Goal: Check status: Check status

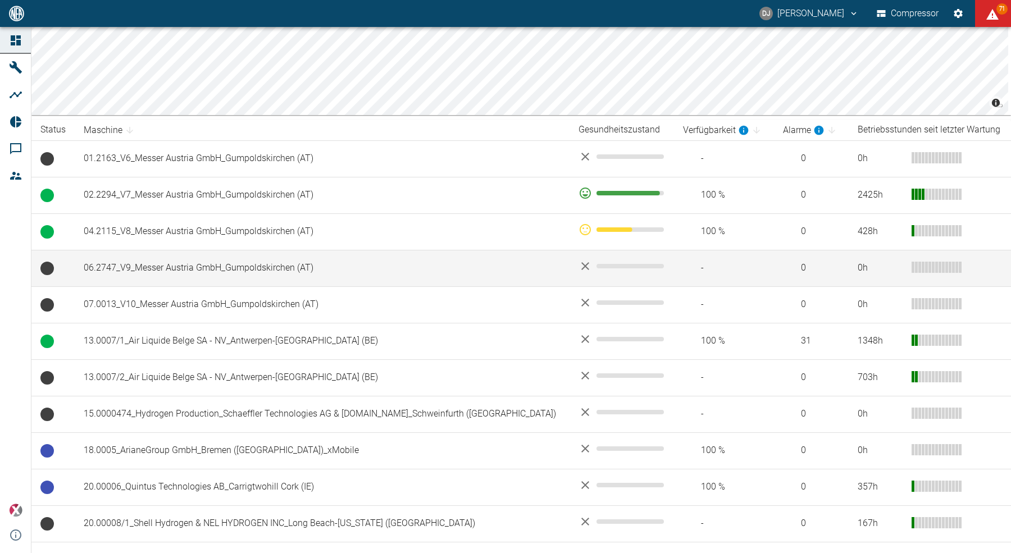
scroll to position [142, 0]
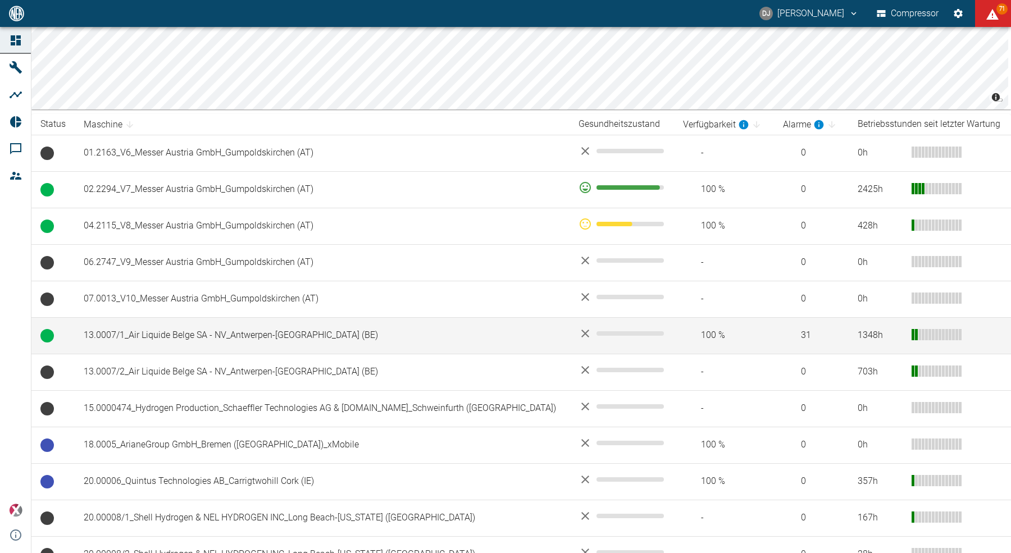
click at [144, 332] on td "13.0007/1_Air Liquide Belge SA - NV_Antwerpen-[GEOGRAPHIC_DATA] (BE)" at bounding box center [322, 335] width 495 height 36
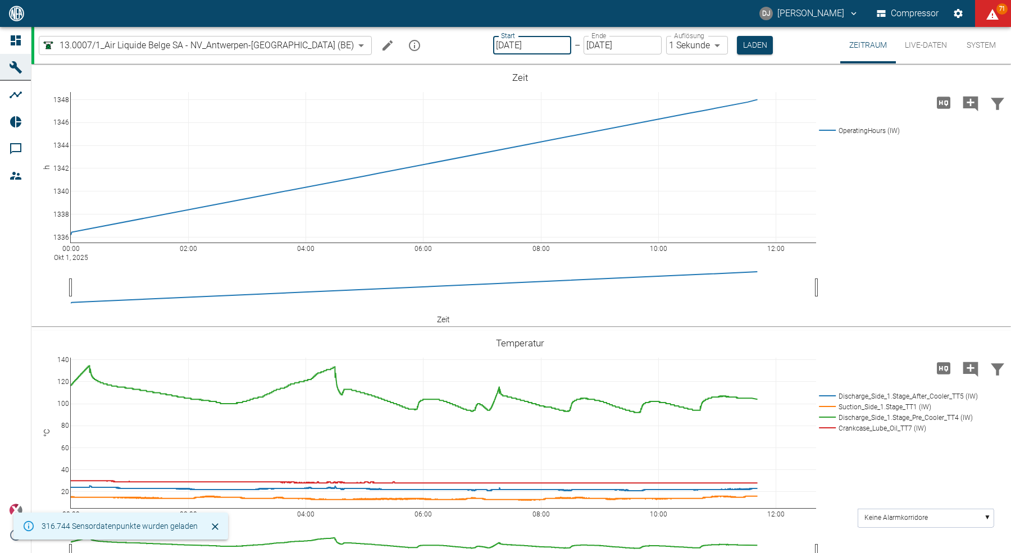
click at [493, 47] on input "[DATE]" at bounding box center [532, 45] width 78 height 19
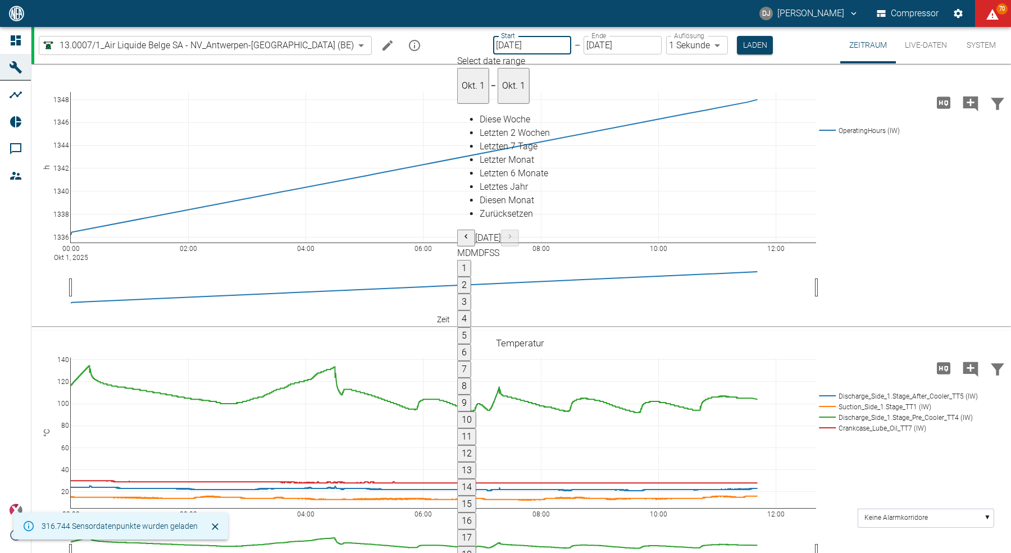
click at [471, 260] on button "1" at bounding box center [464, 268] width 14 height 17
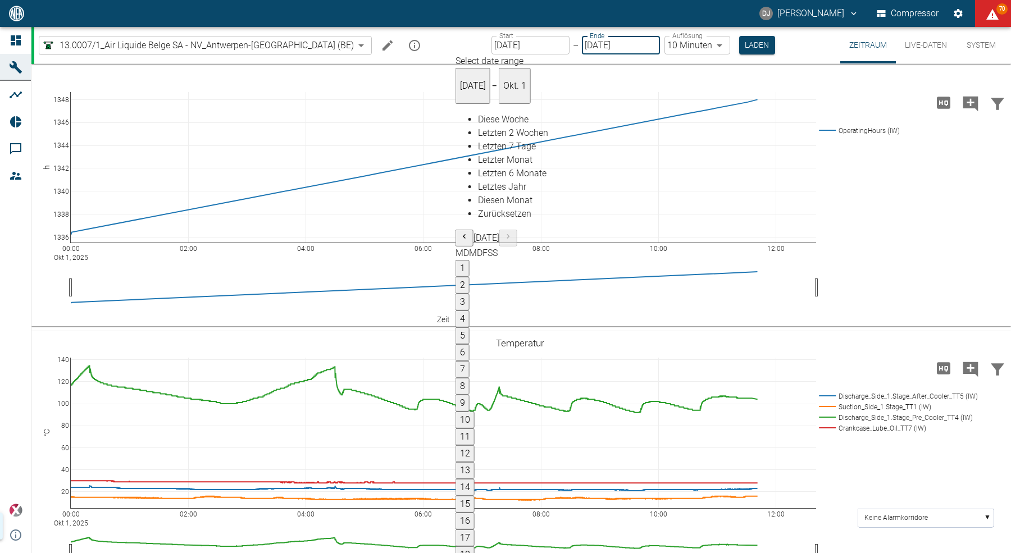
type input "[DATE]"
type input "10min"
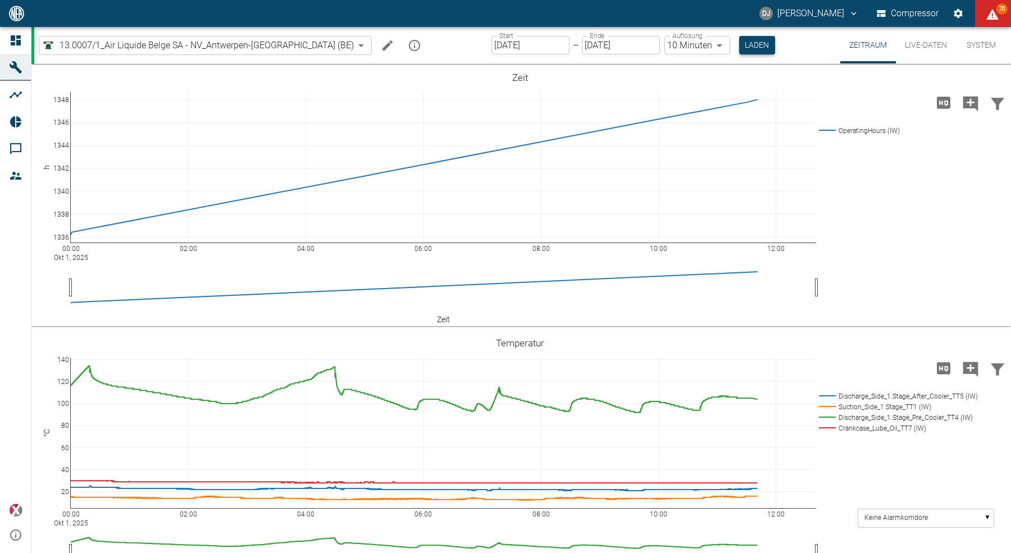
click at [739, 44] on button "Laden" at bounding box center [757, 45] width 36 height 19
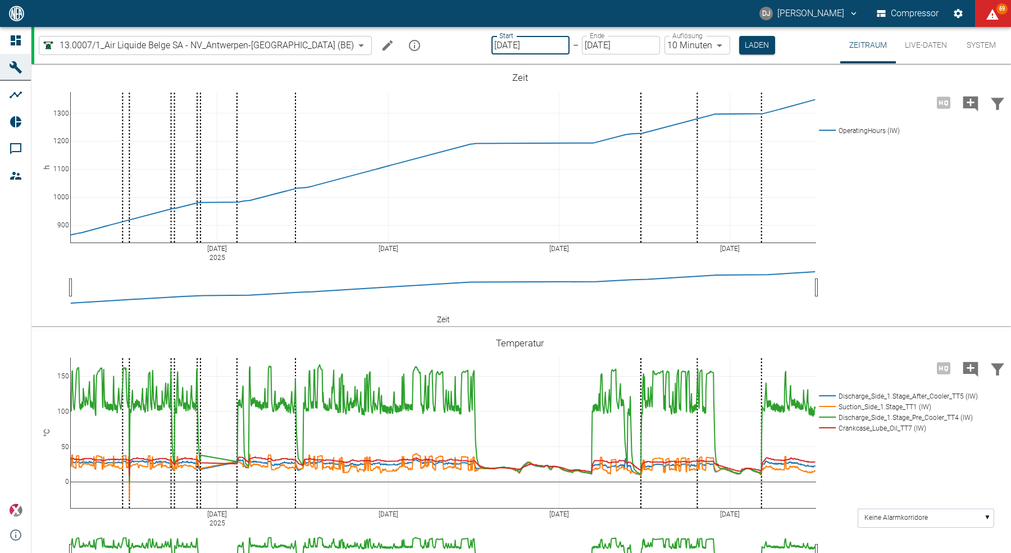
click at [491, 49] on input "[DATE]" at bounding box center [530, 45] width 78 height 19
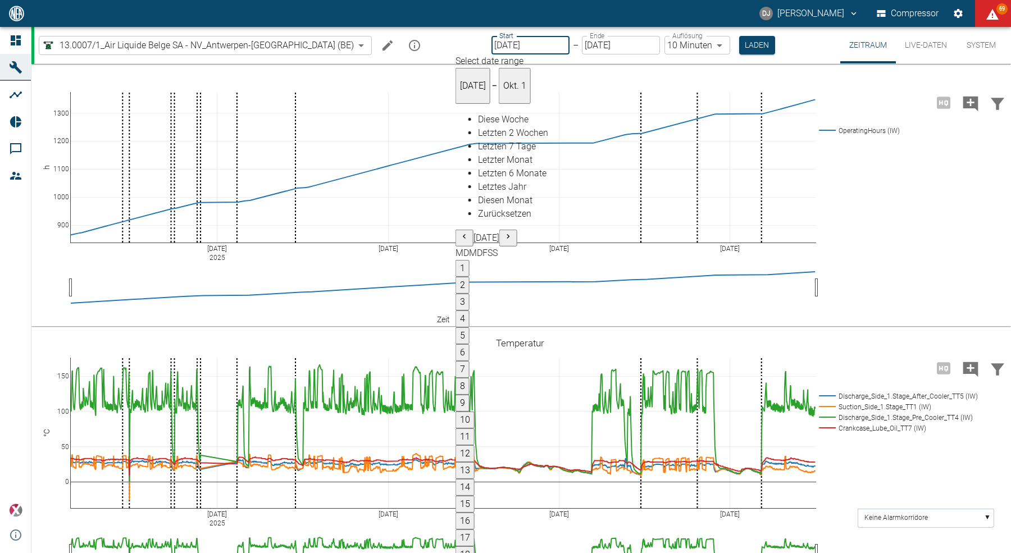
click at [469, 260] on button "1" at bounding box center [462, 268] width 14 height 17
type input "[DATE]"
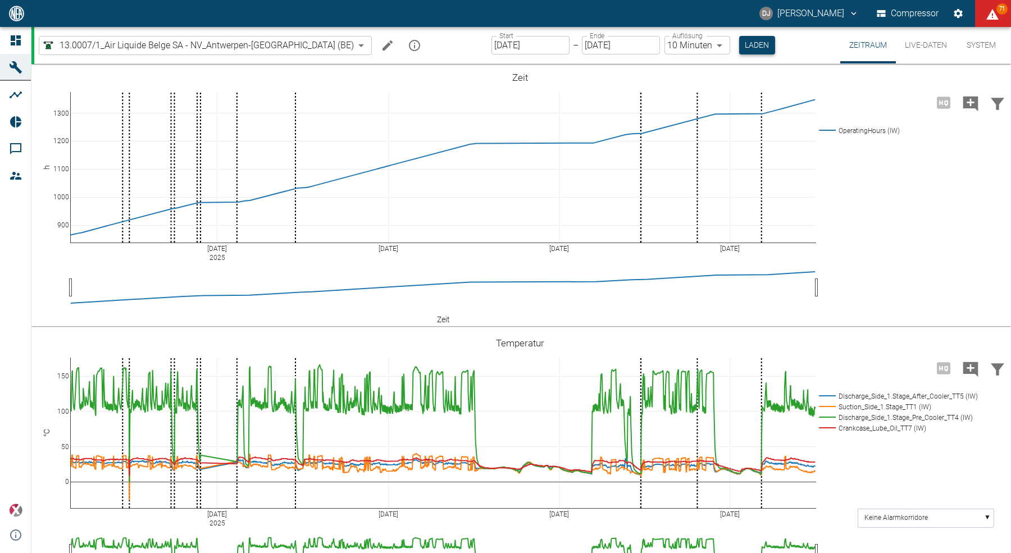
click at [739, 43] on button "Laden" at bounding box center [757, 45] width 36 height 19
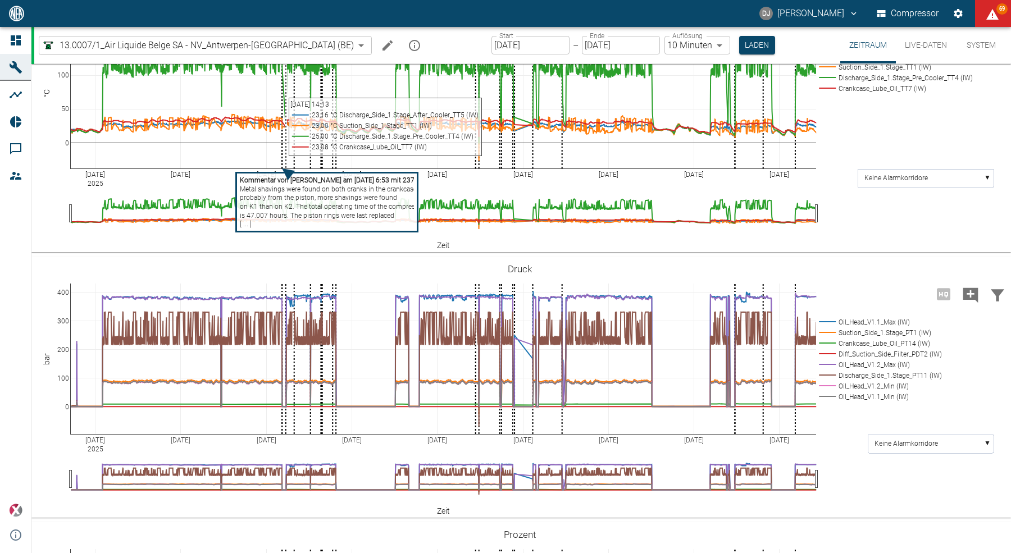
scroll to position [221, 0]
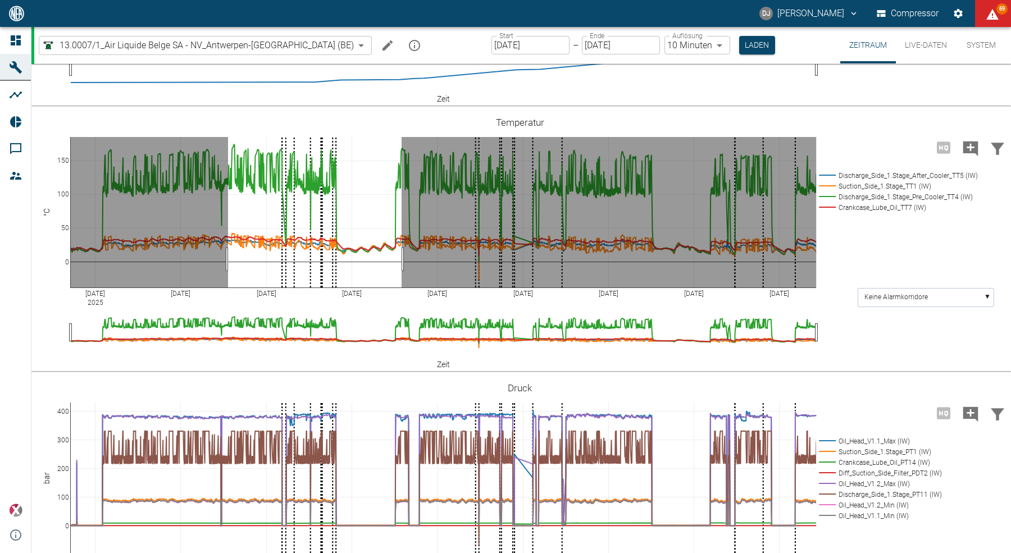
drag, startPoint x: 228, startPoint y: 258, endPoint x: 401, endPoint y: 249, distance: 173.7
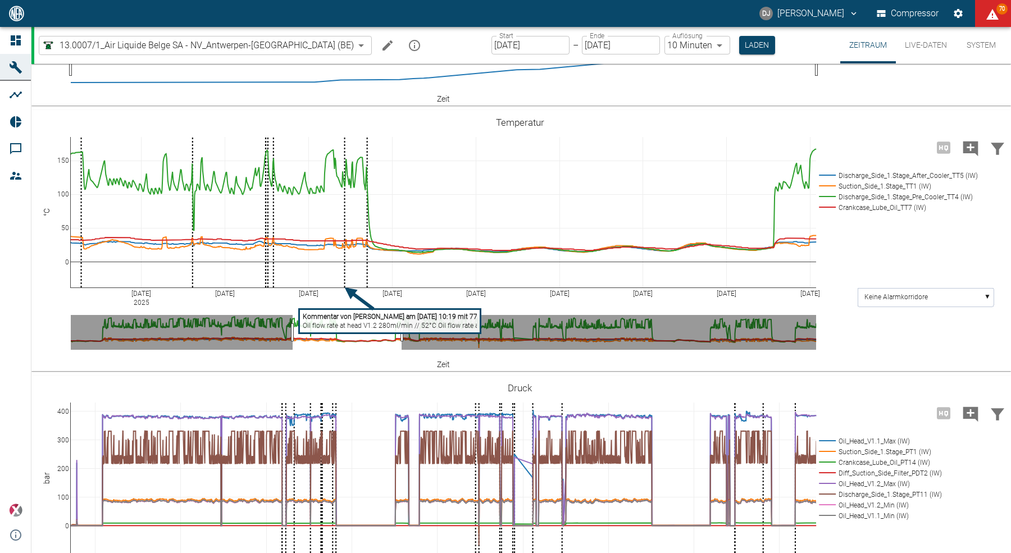
drag, startPoint x: 229, startPoint y: 334, endPoint x: 293, endPoint y: 331, distance: 64.7
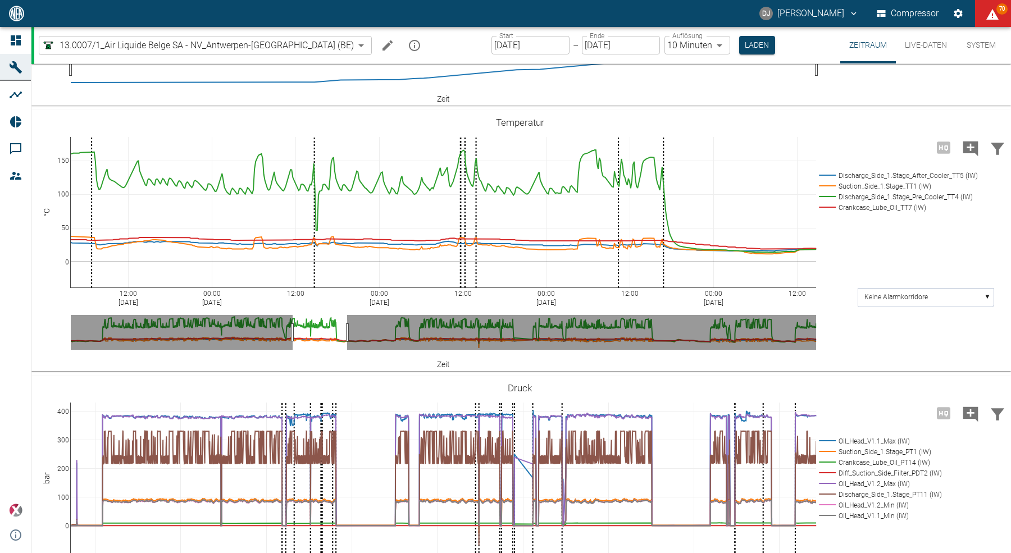
drag, startPoint x: 403, startPoint y: 330, endPoint x: 349, endPoint y: 331, distance: 54.5
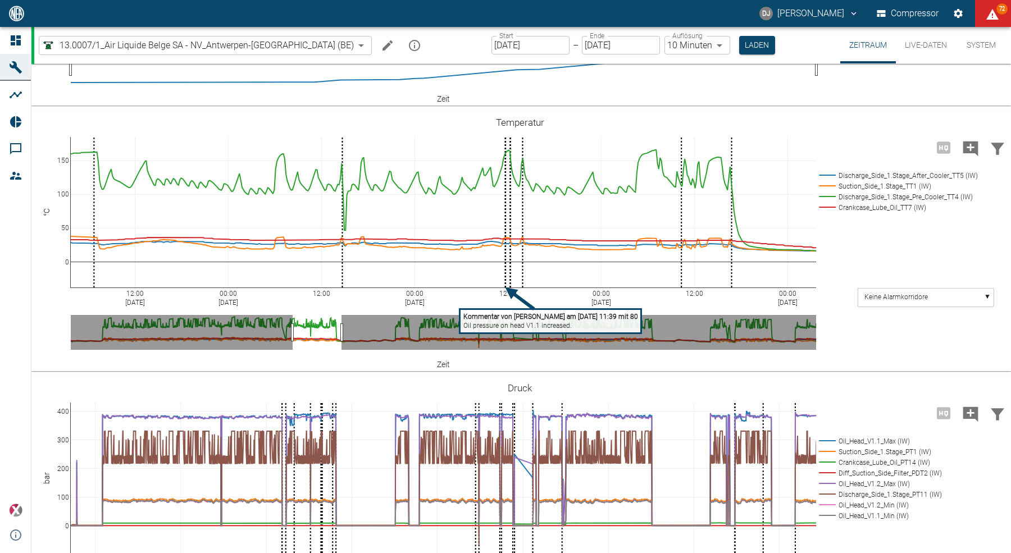
drag, startPoint x: 346, startPoint y: 333, endPoint x: 341, endPoint y: 335, distance: 5.9
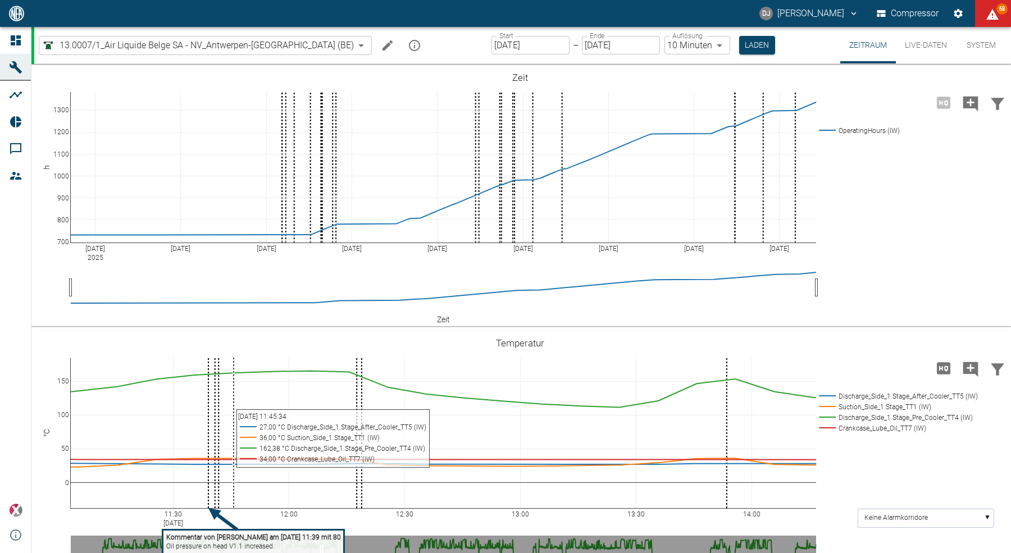
scroll to position [221, 0]
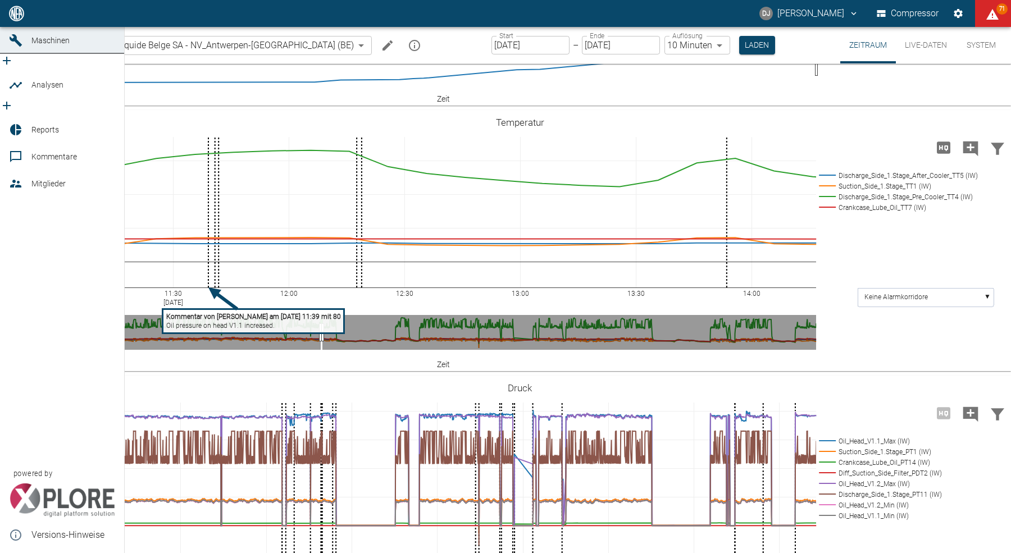
click at [14, 27] on link "Dashboard" at bounding box center [62, 13] width 124 height 27
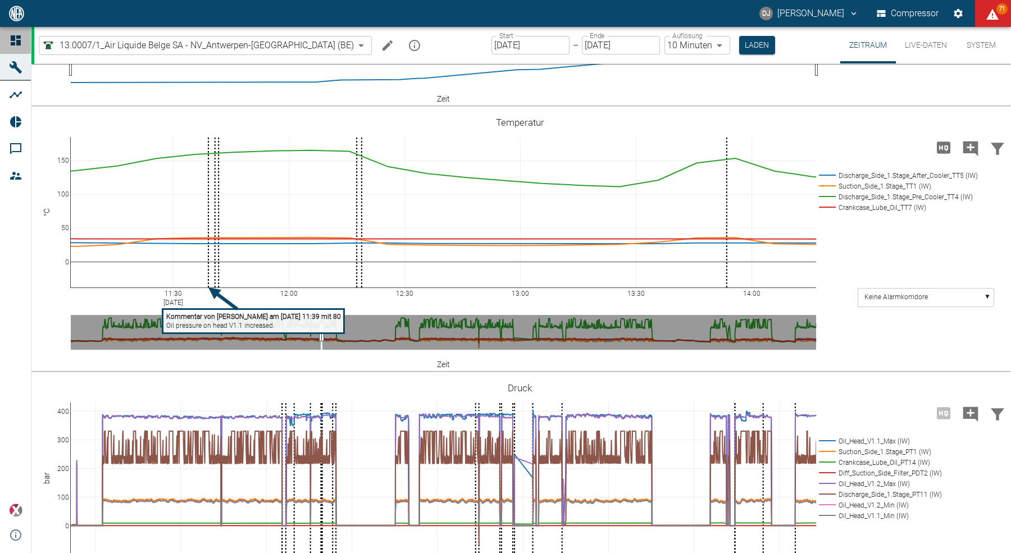
click at [13, 49] on link "Dashboard" at bounding box center [15, 40] width 31 height 27
